Goal: Task Accomplishment & Management: Use online tool/utility

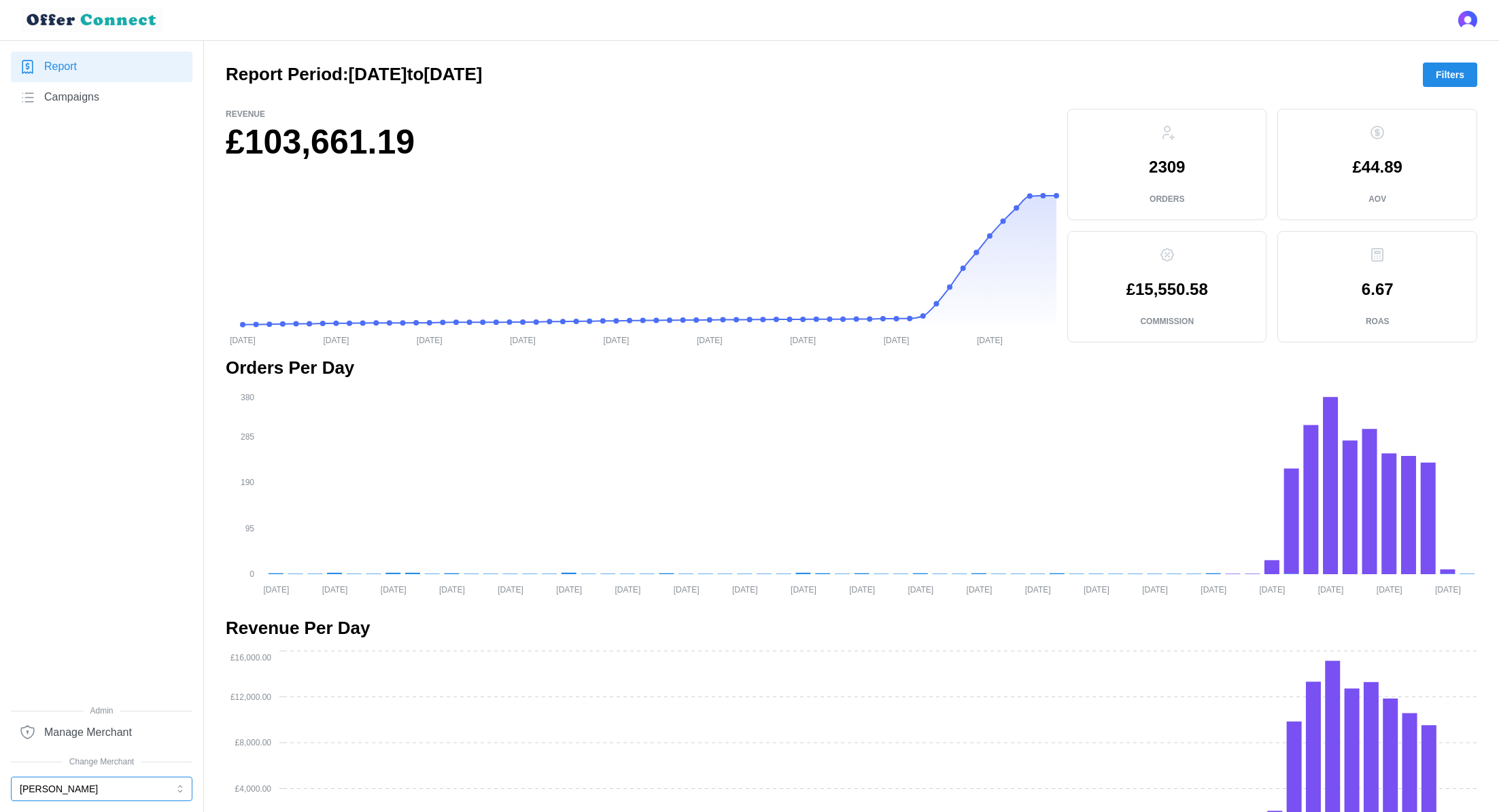
click at [50, 797] on button "[PERSON_NAME]" at bounding box center [101, 788] width 182 height 25
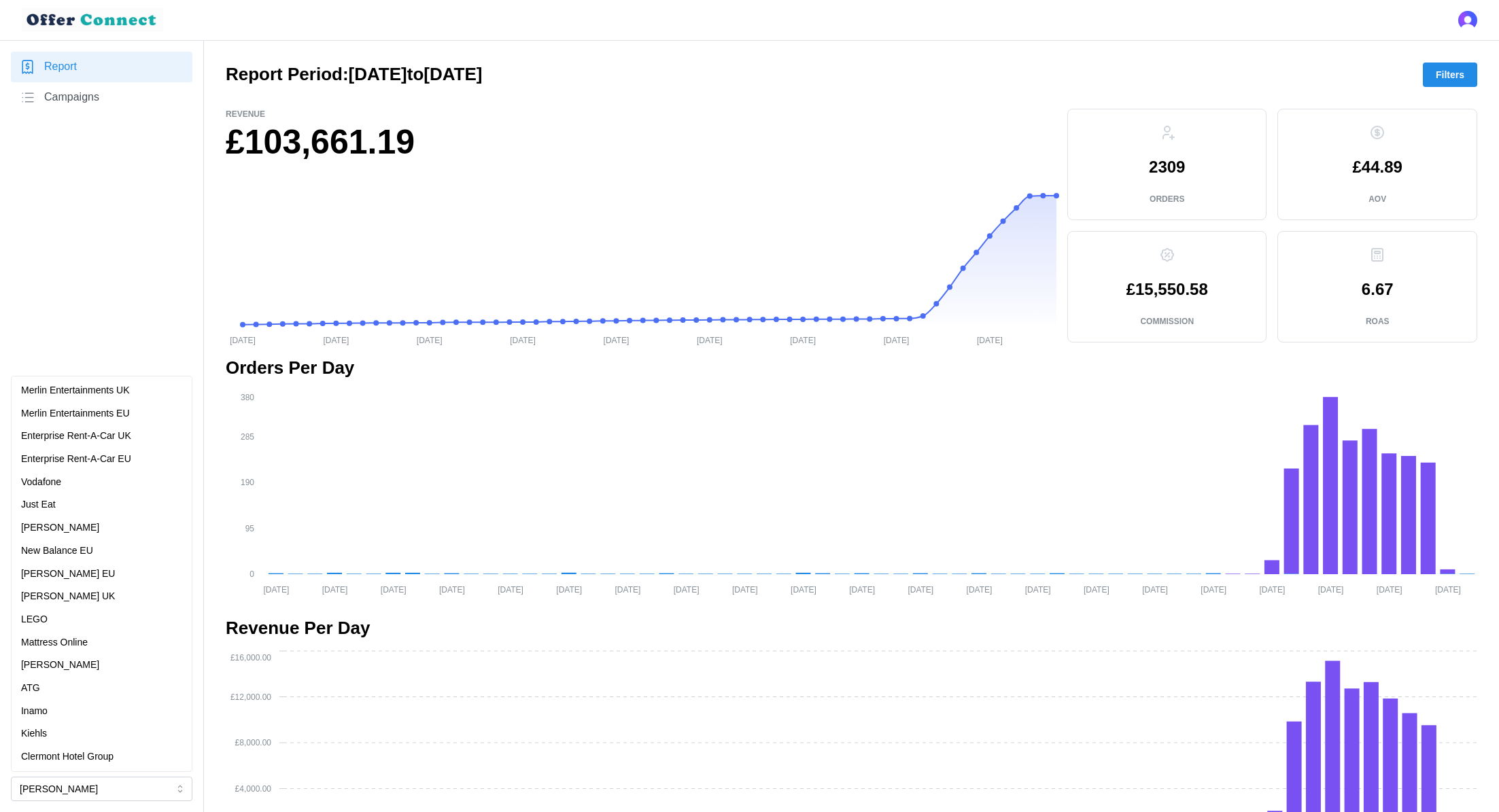
click at [107, 236] on div "Report Campaigns" at bounding box center [101, 378] width 182 height 653
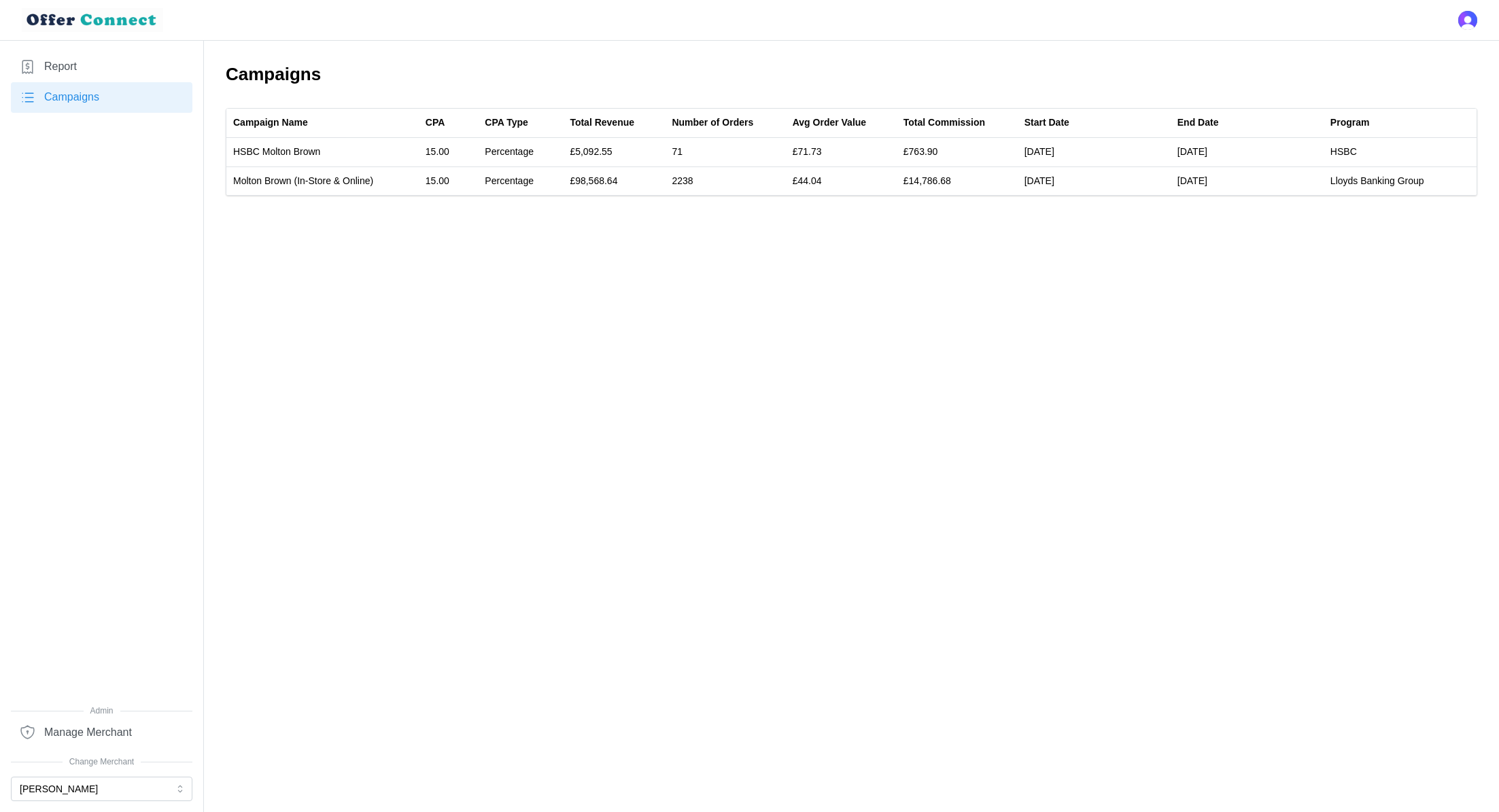
click at [71, 56] on link "Report" at bounding box center [101, 67] width 182 height 30
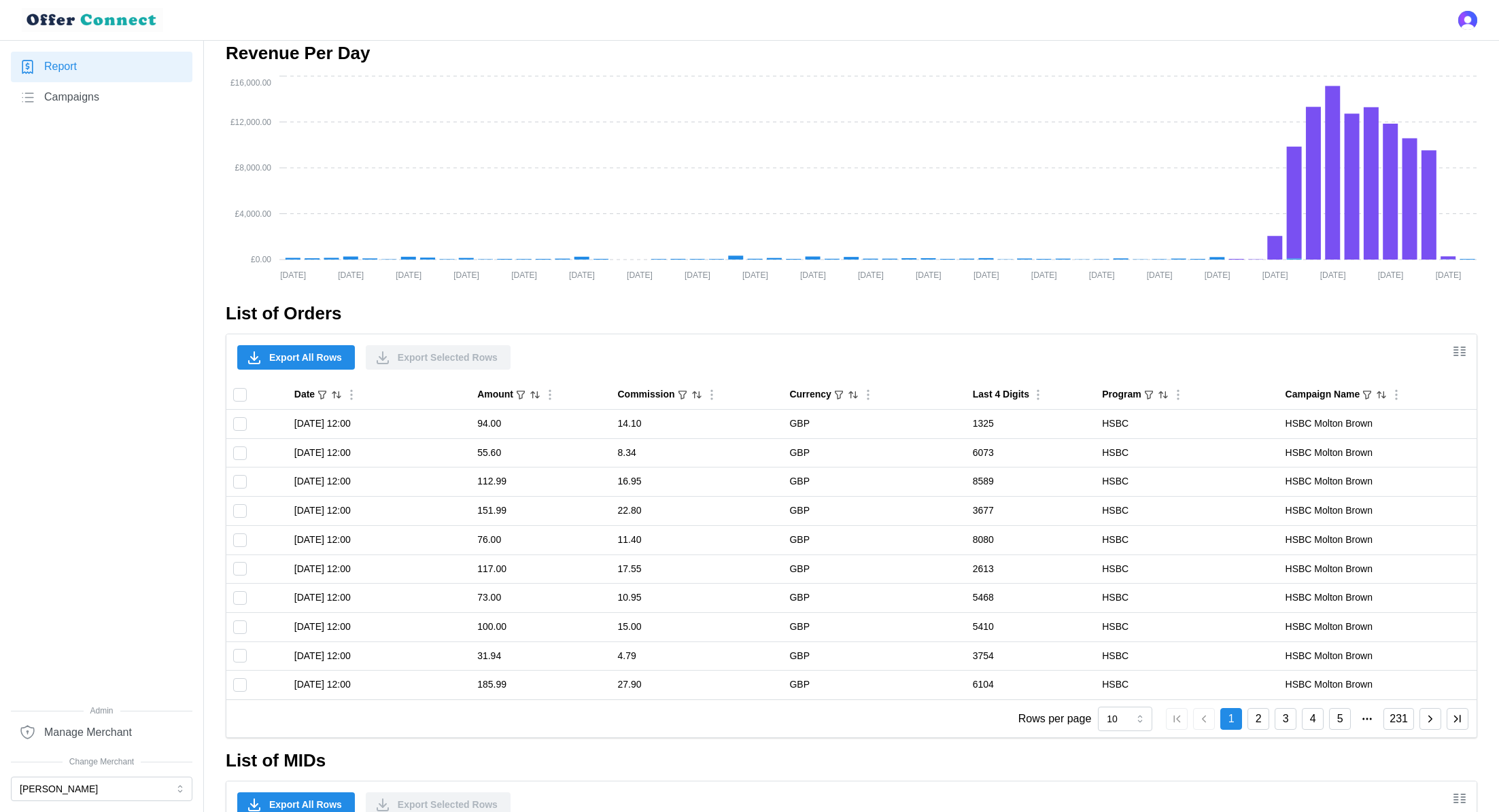
scroll to position [965, 0]
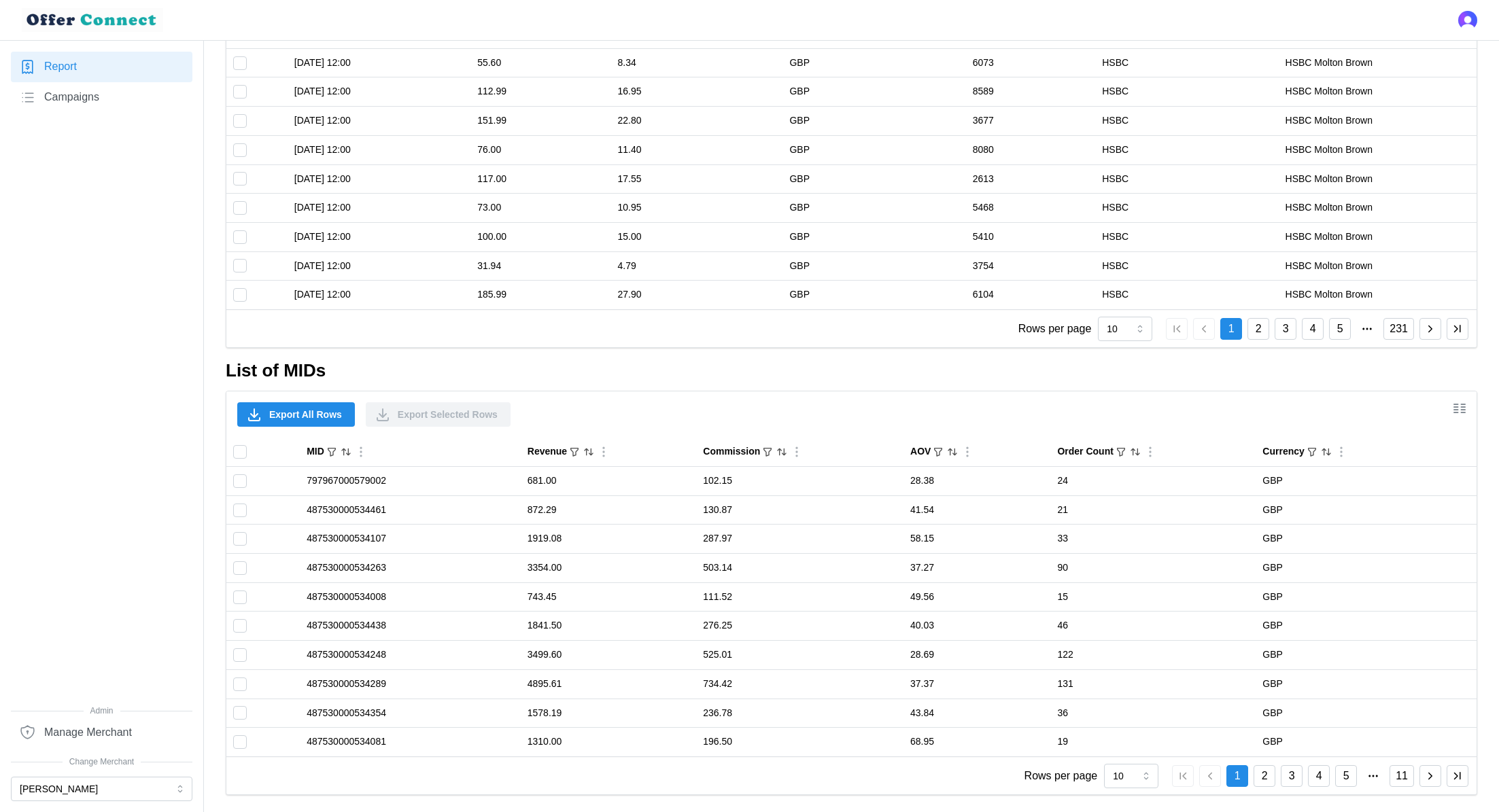
click at [307, 418] on span "Export All Rows" at bounding box center [305, 414] width 73 height 24
